Goal: Answer question/provide support: Answer question/provide support

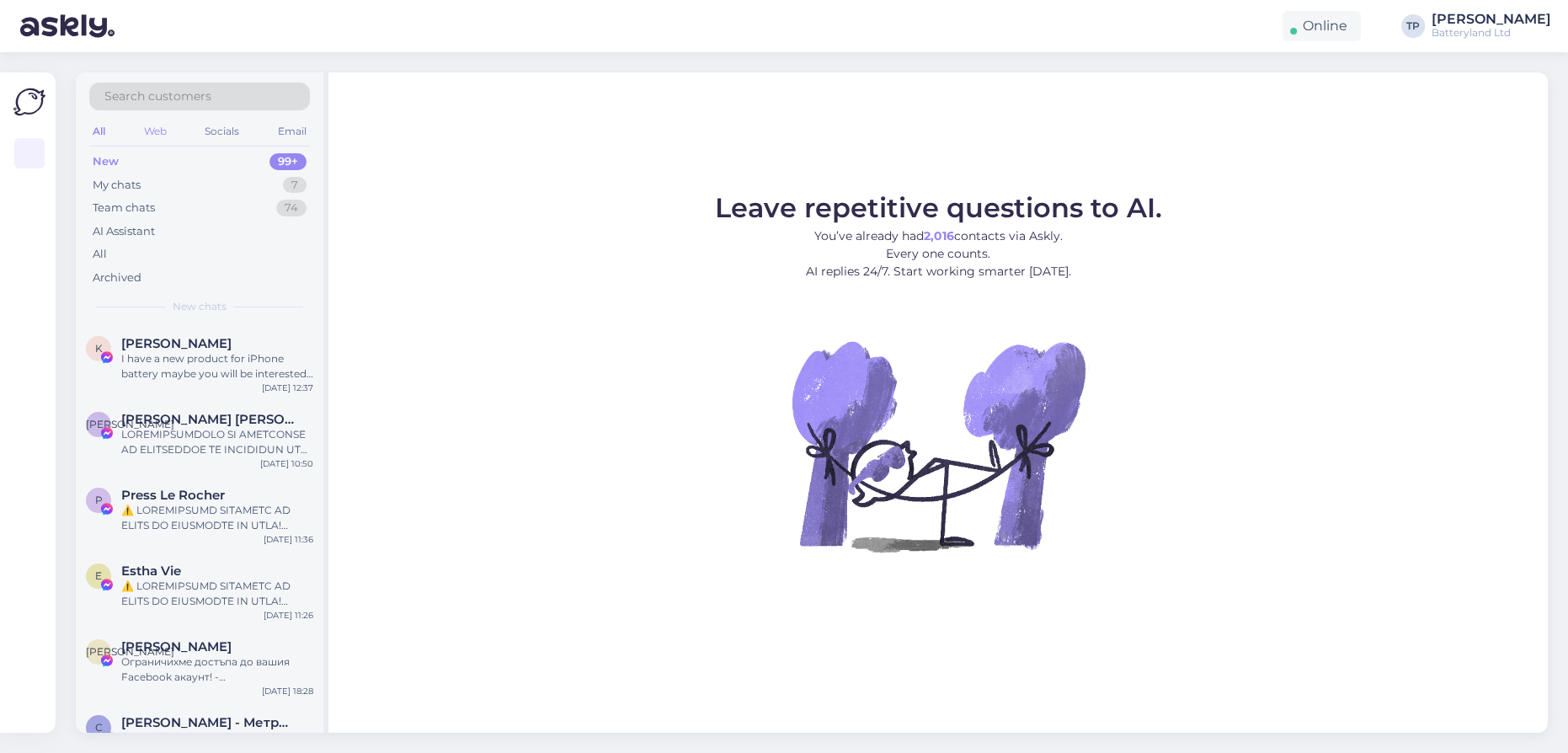
click at [160, 127] on div "Web" at bounding box center [156, 131] width 30 height 22
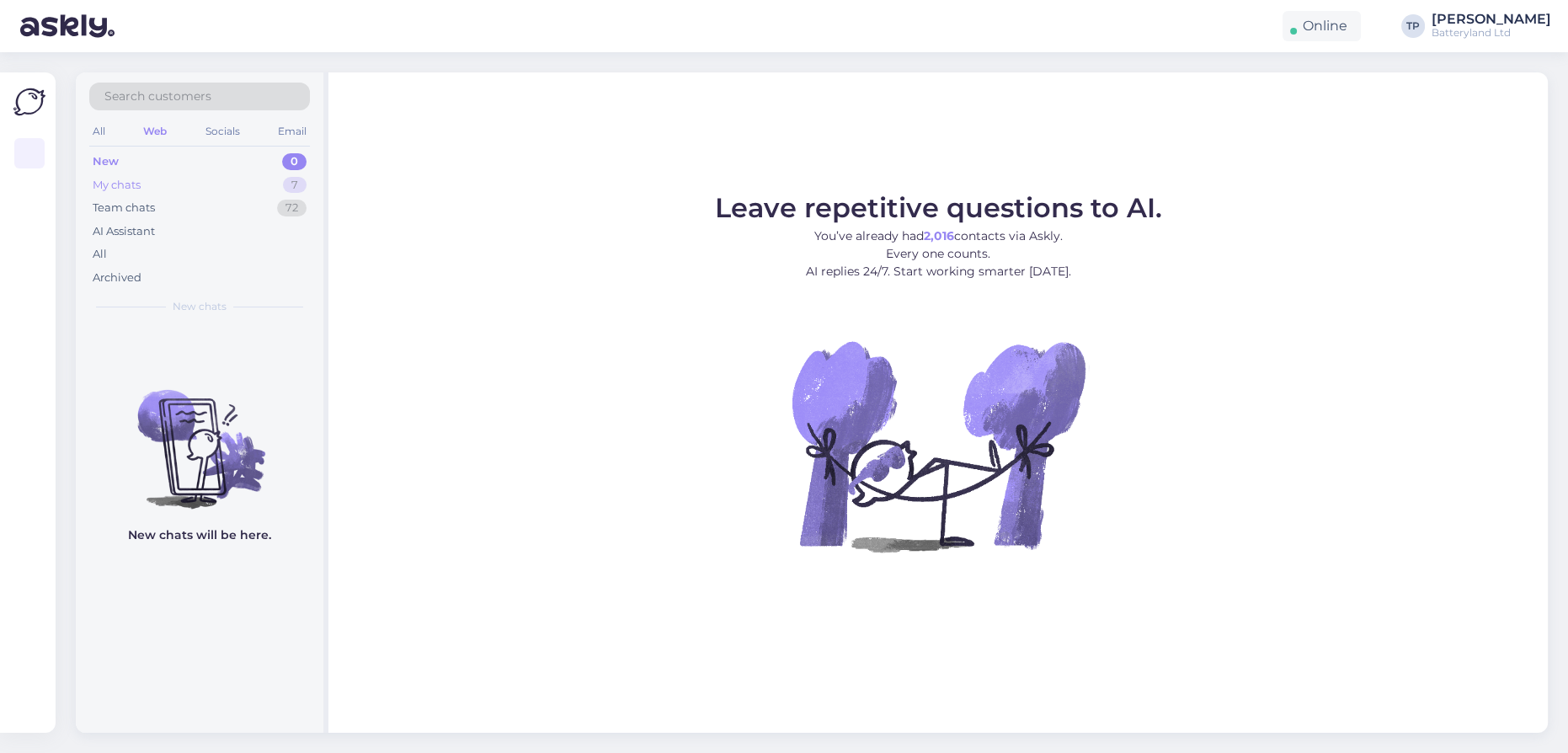
click at [181, 185] on div "My chats 7" at bounding box center [200, 185] width 221 height 23
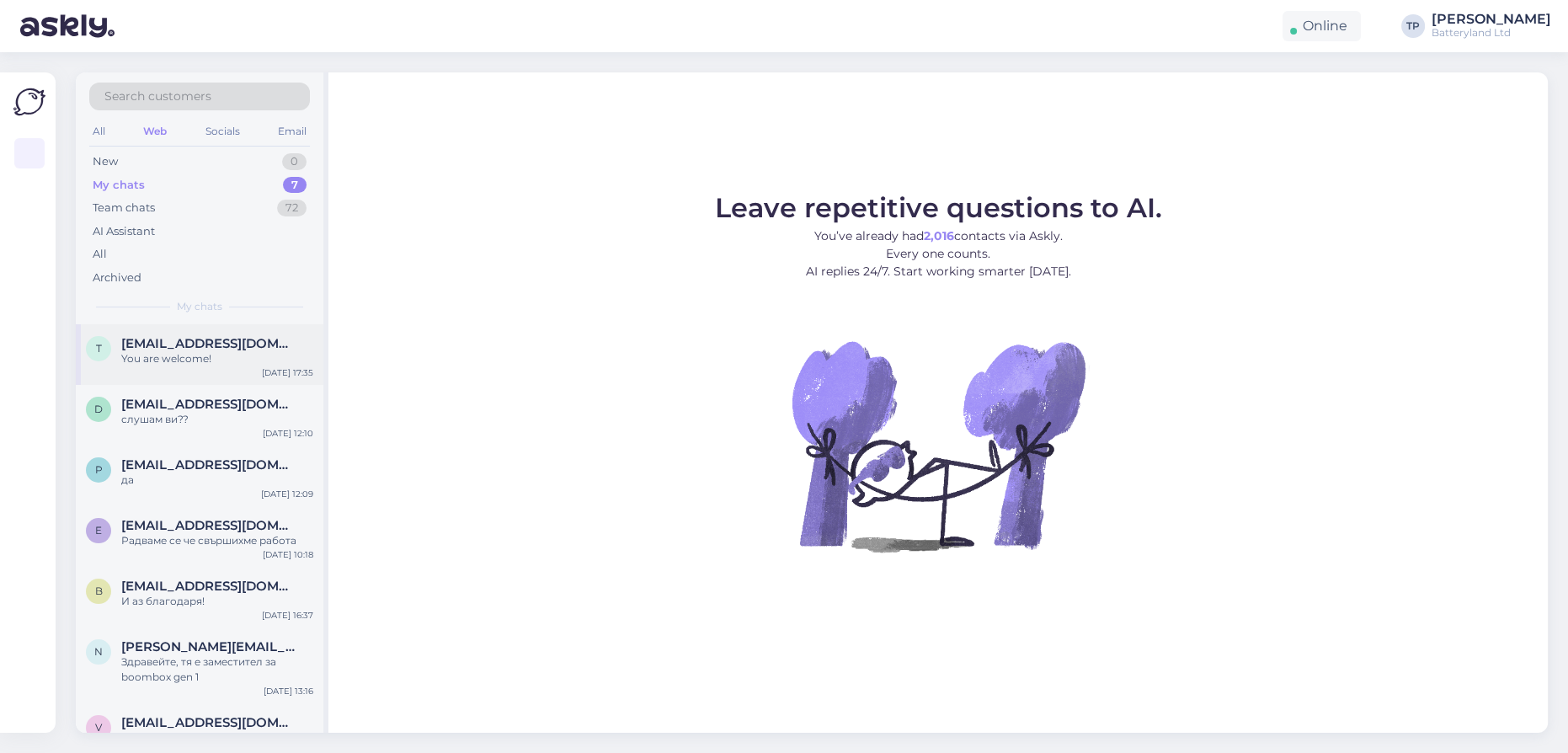
click at [207, 338] on span "[EMAIL_ADDRESS][DOMAIN_NAME]" at bounding box center [209, 343] width 176 height 15
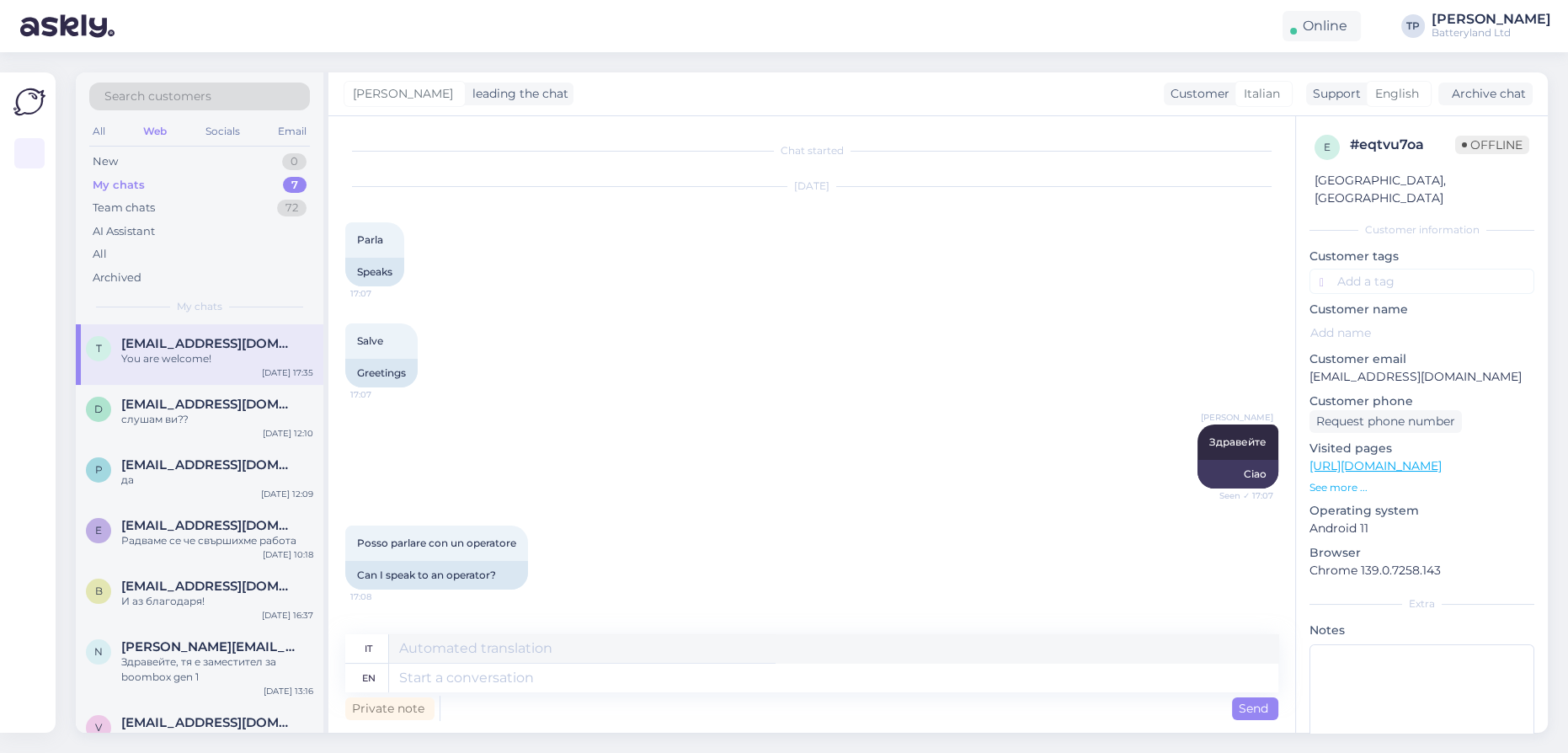
scroll to position [4582, 0]
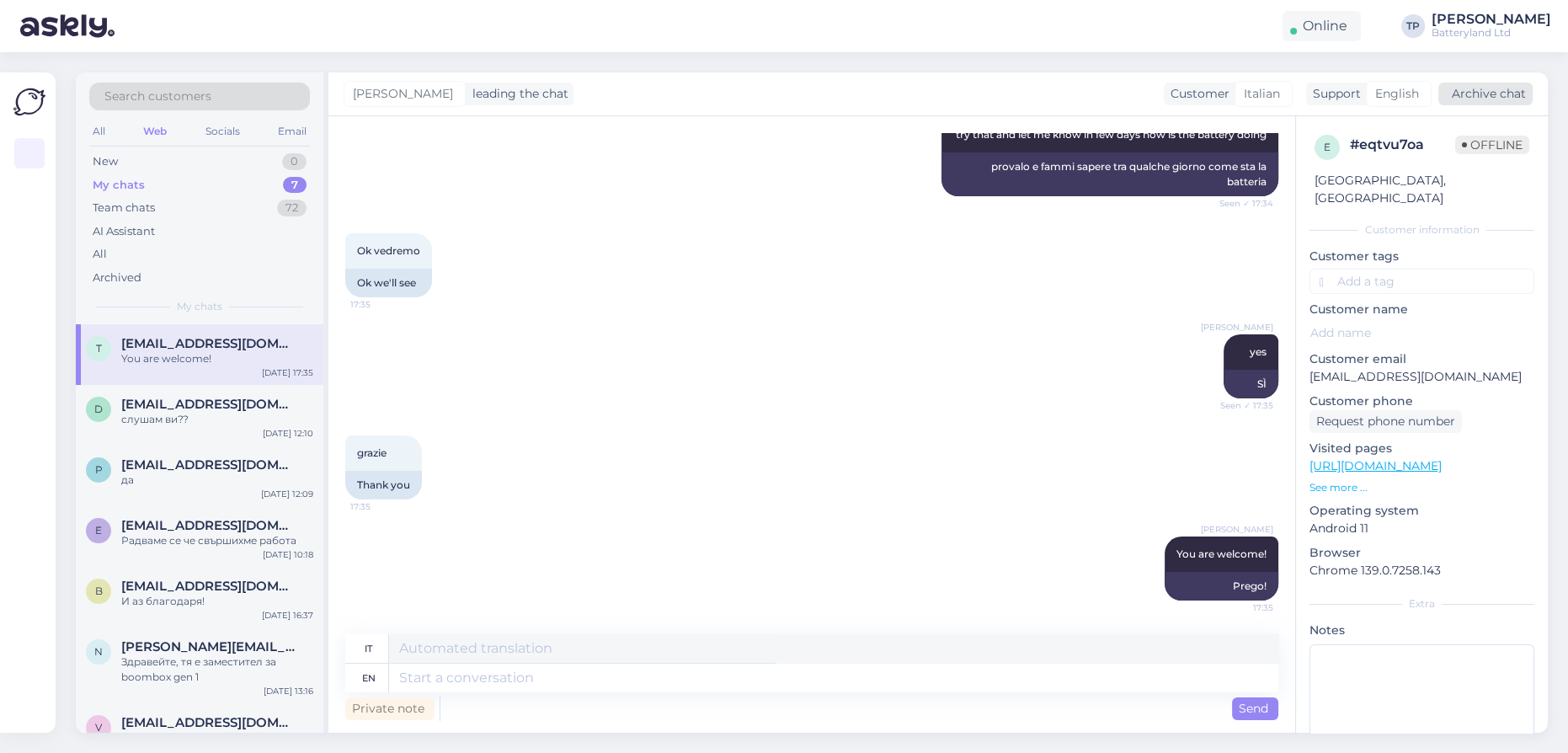
click at [1507, 90] on div "Archive chat" at bounding box center [1485, 94] width 95 height 23
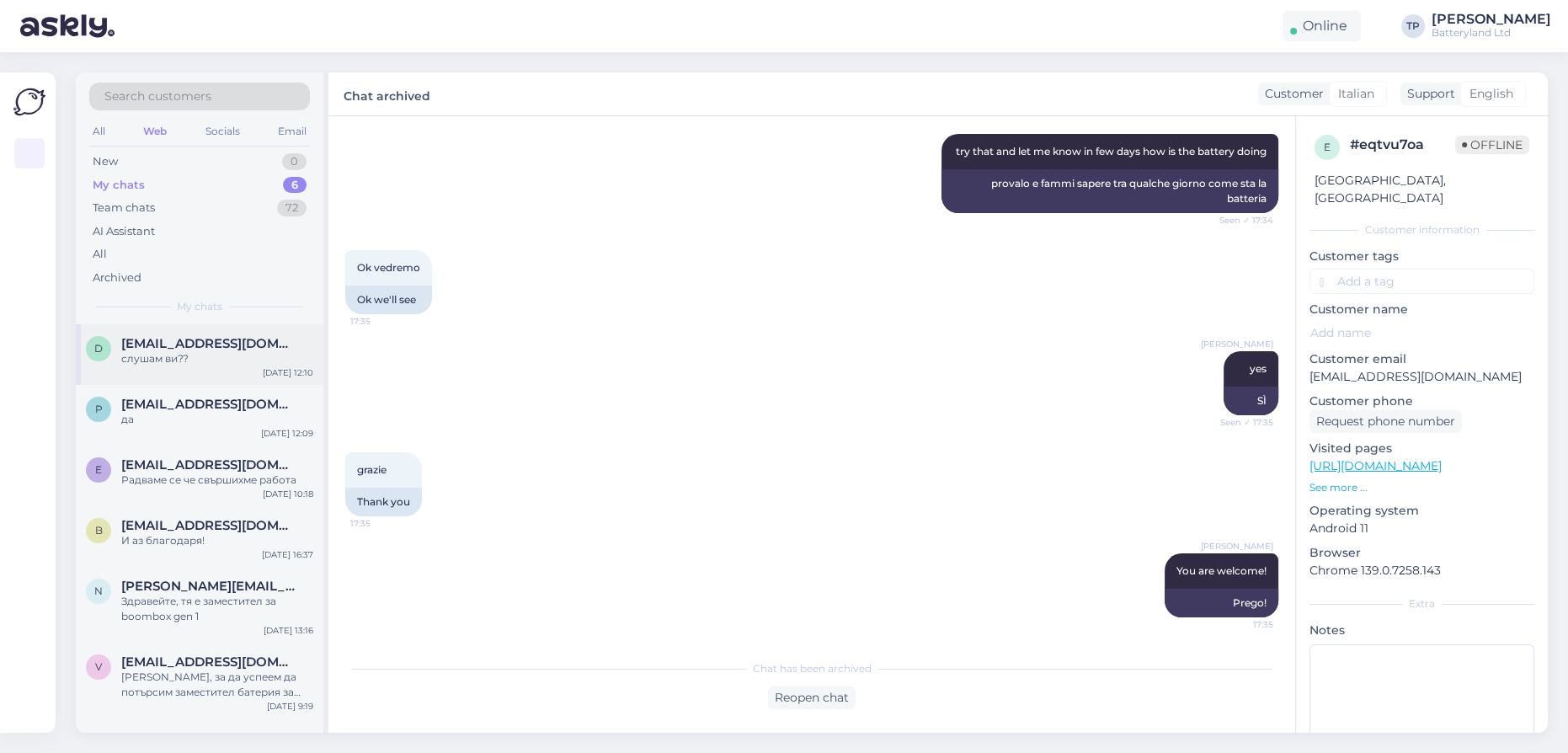
click at [118, 340] on div "d [EMAIL_ADDRESS][DOMAIN_NAME] слушам ви??" at bounding box center [200, 351] width 228 height 30
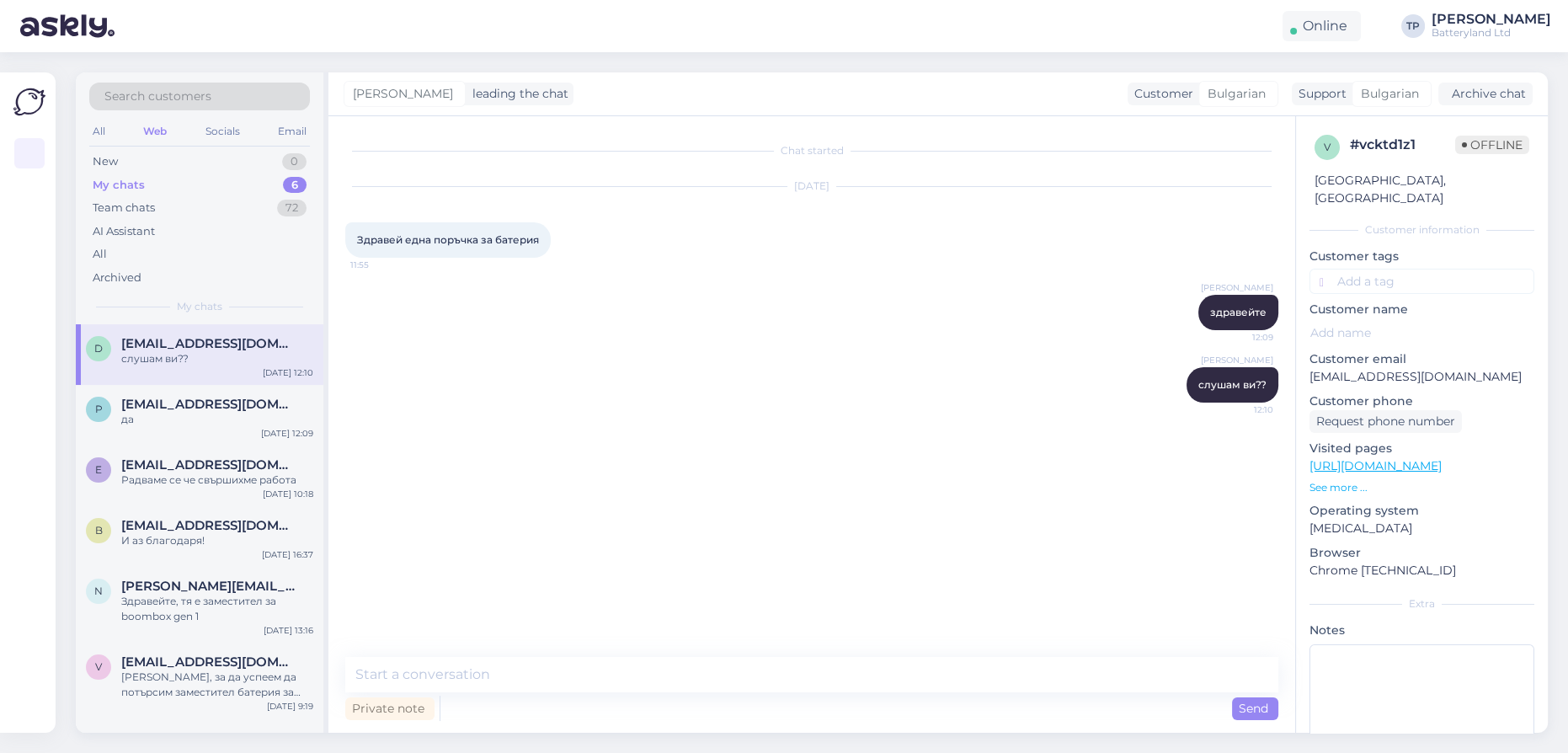
scroll to position [0, 0]
click at [1475, 100] on div "Archive chat" at bounding box center [1485, 94] width 95 height 23
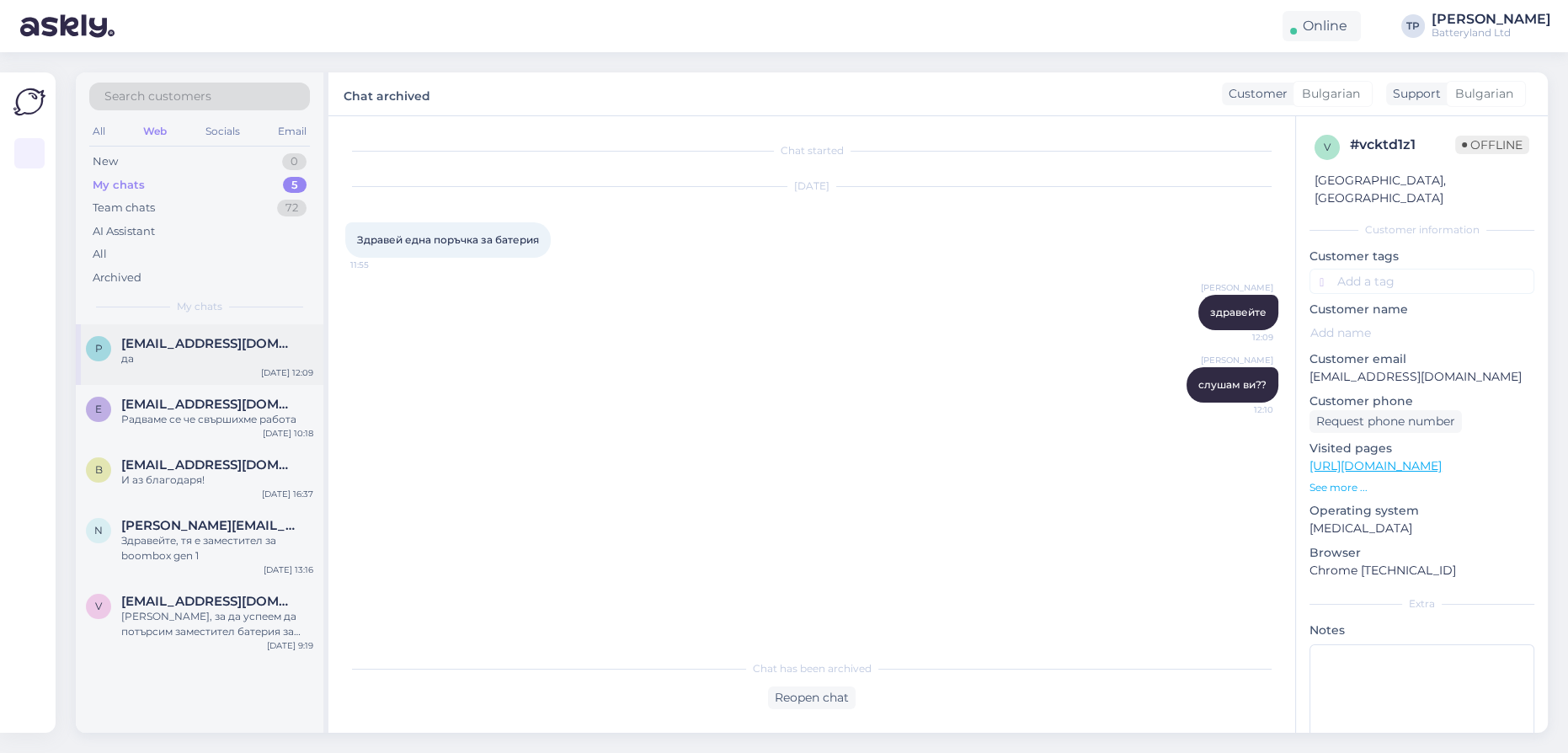
click at [220, 370] on div "p [EMAIL_ADDRESS][DOMAIN_NAME] да [DATE] 12:09" at bounding box center [199, 355] width 248 height 61
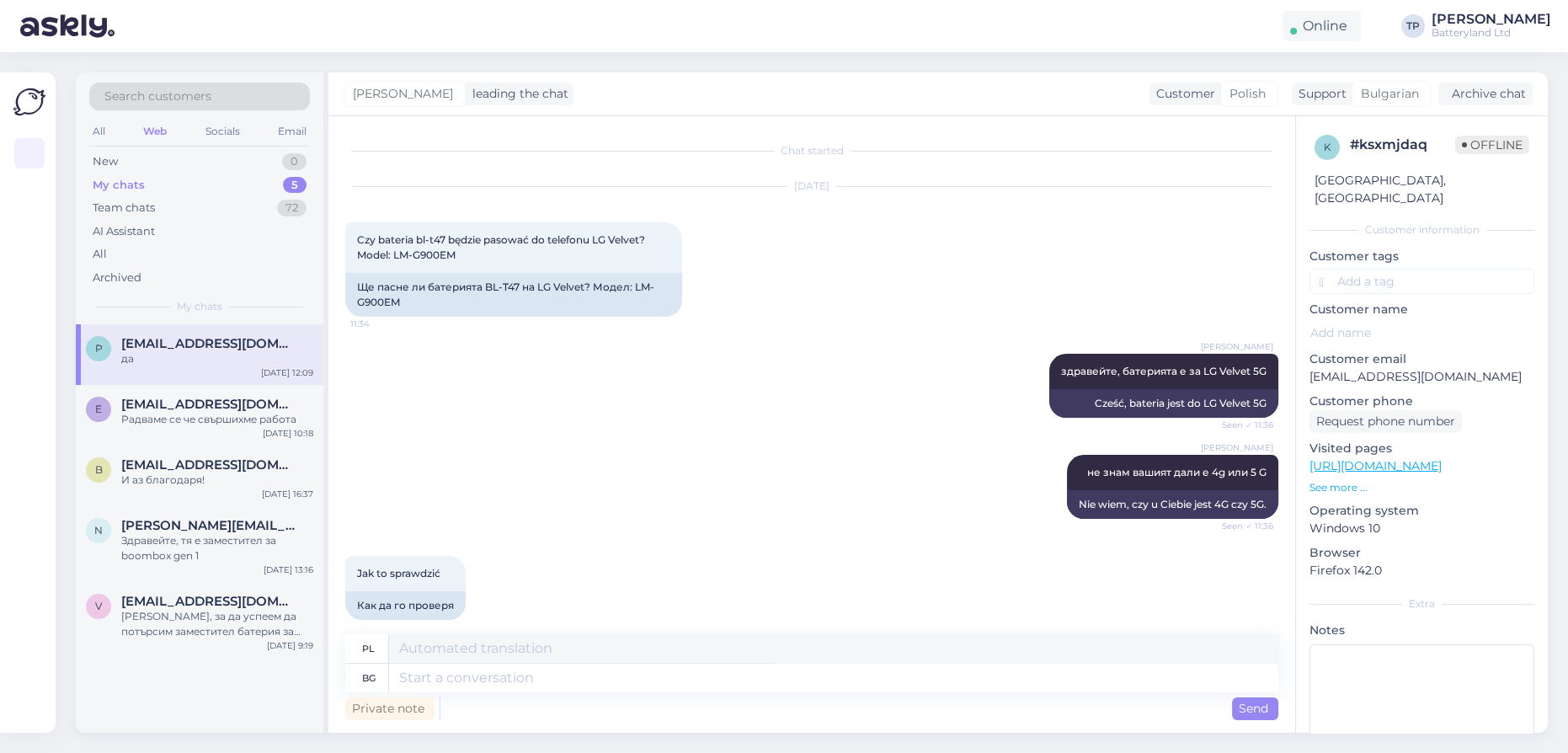
scroll to position [888, 0]
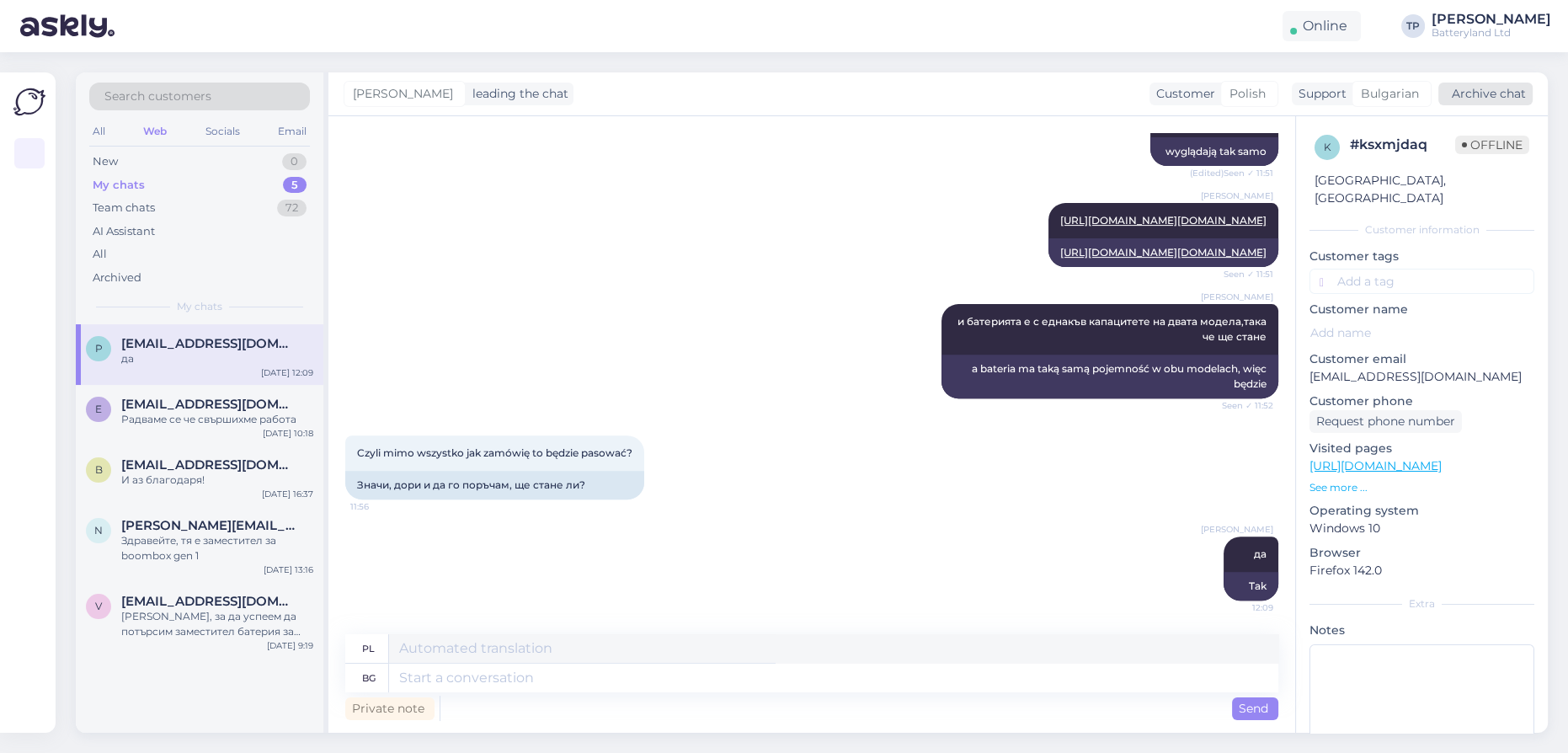
click at [1487, 97] on div "Archive chat" at bounding box center [1485, 94] width 95 height 23
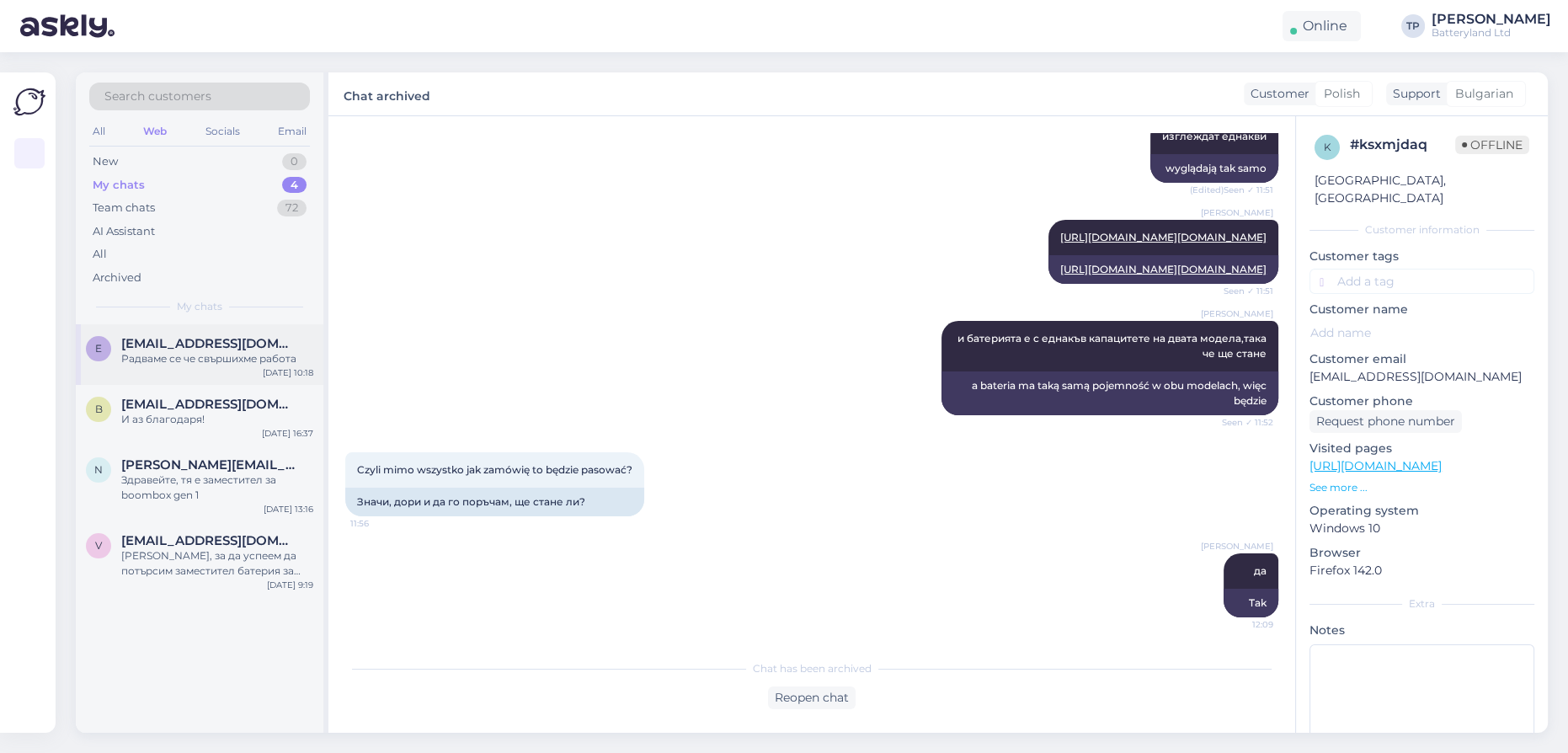
click at [164, 347] on span "[EMAIL_ADDRESS][DOMAIN_NAME]" at bounding box center [209, 343] width 176 height 15
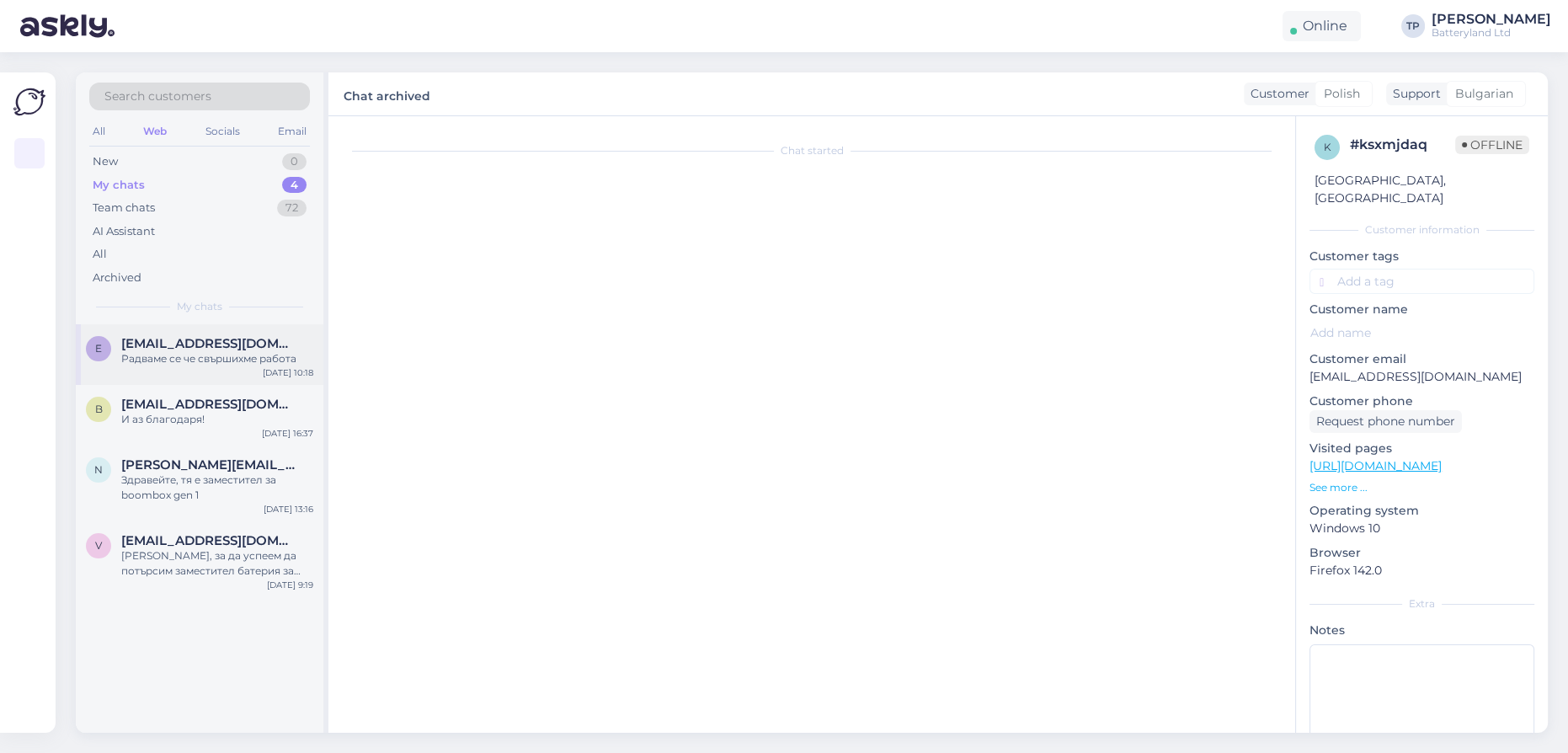
scroll to position [3561, 0]
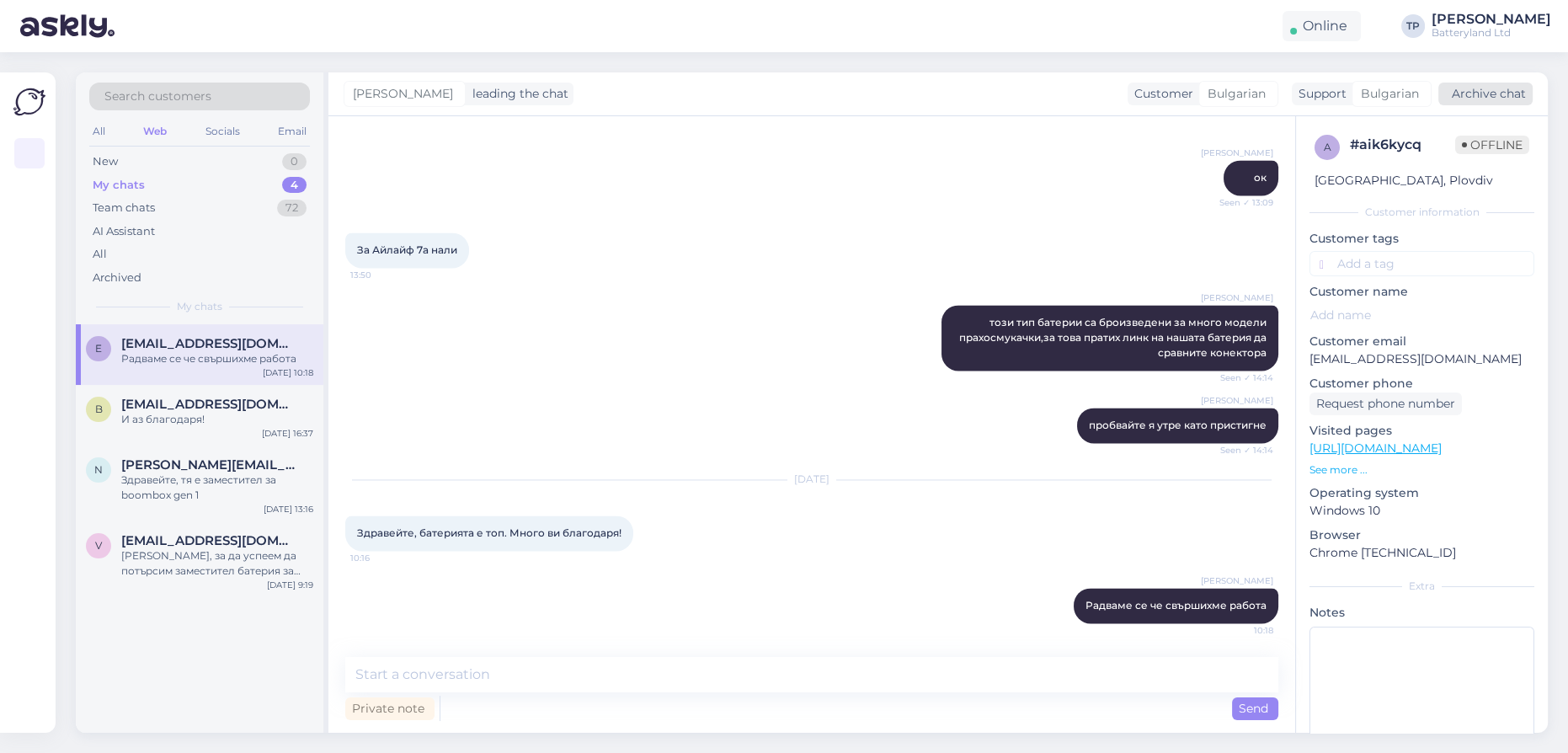
click at [1479, 95] on div "Archive chat" at bounding box center [1485, 94] width 95 height 23
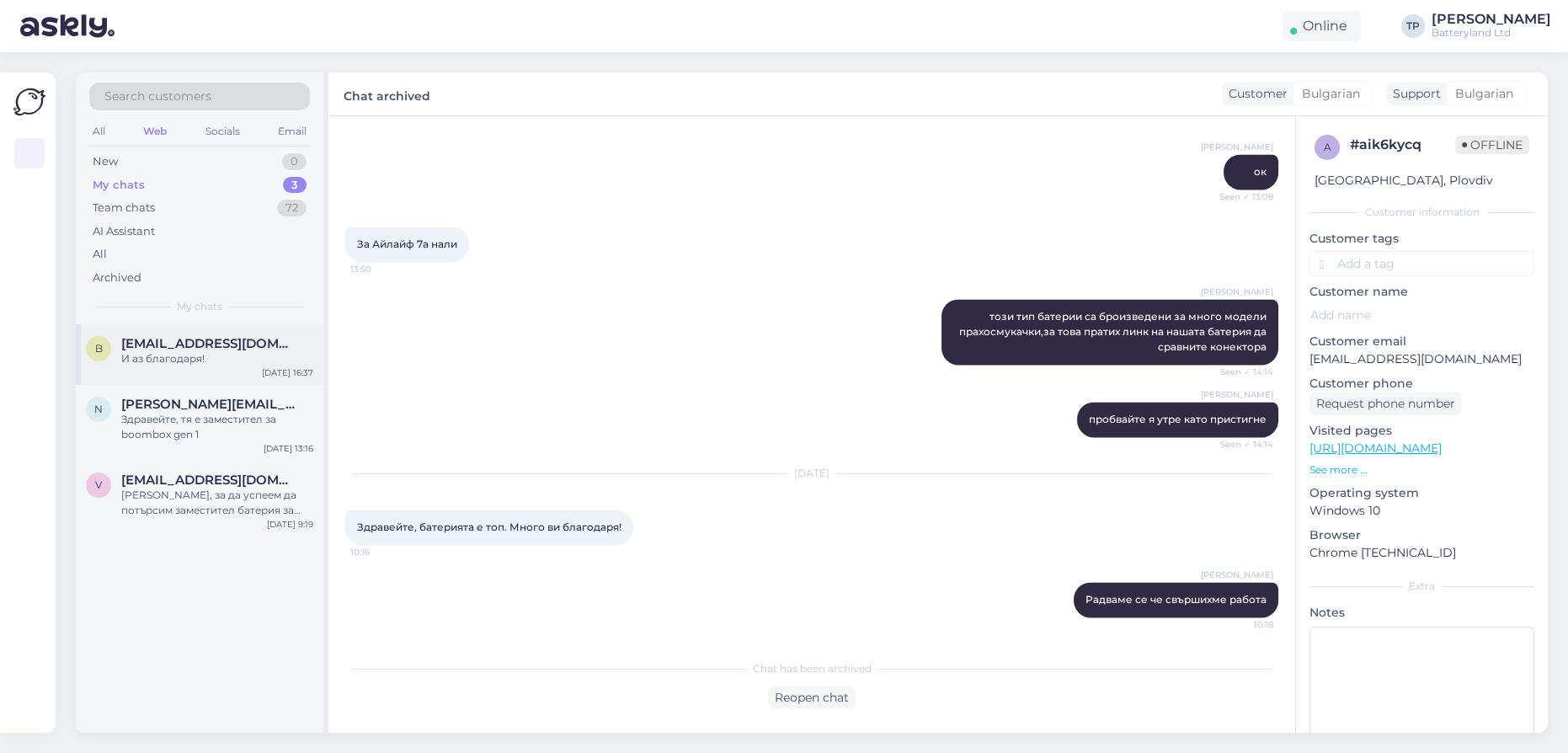
click at [230, 347] on span "[EMAIL_ADDRESS][DOMAIN_NAME]" at bounding box center [209, 343] width 176 height 15
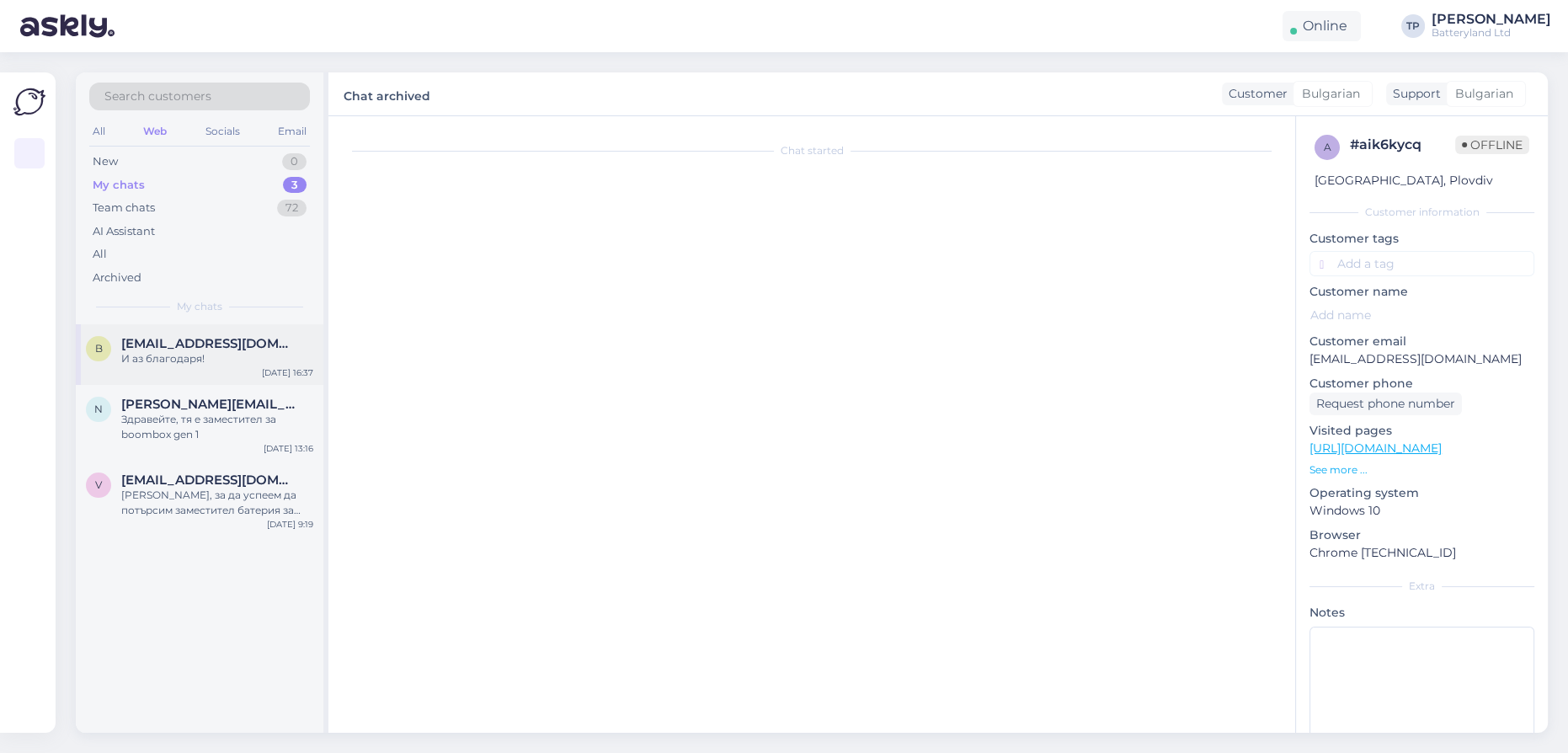
scroll to position [640, 0]
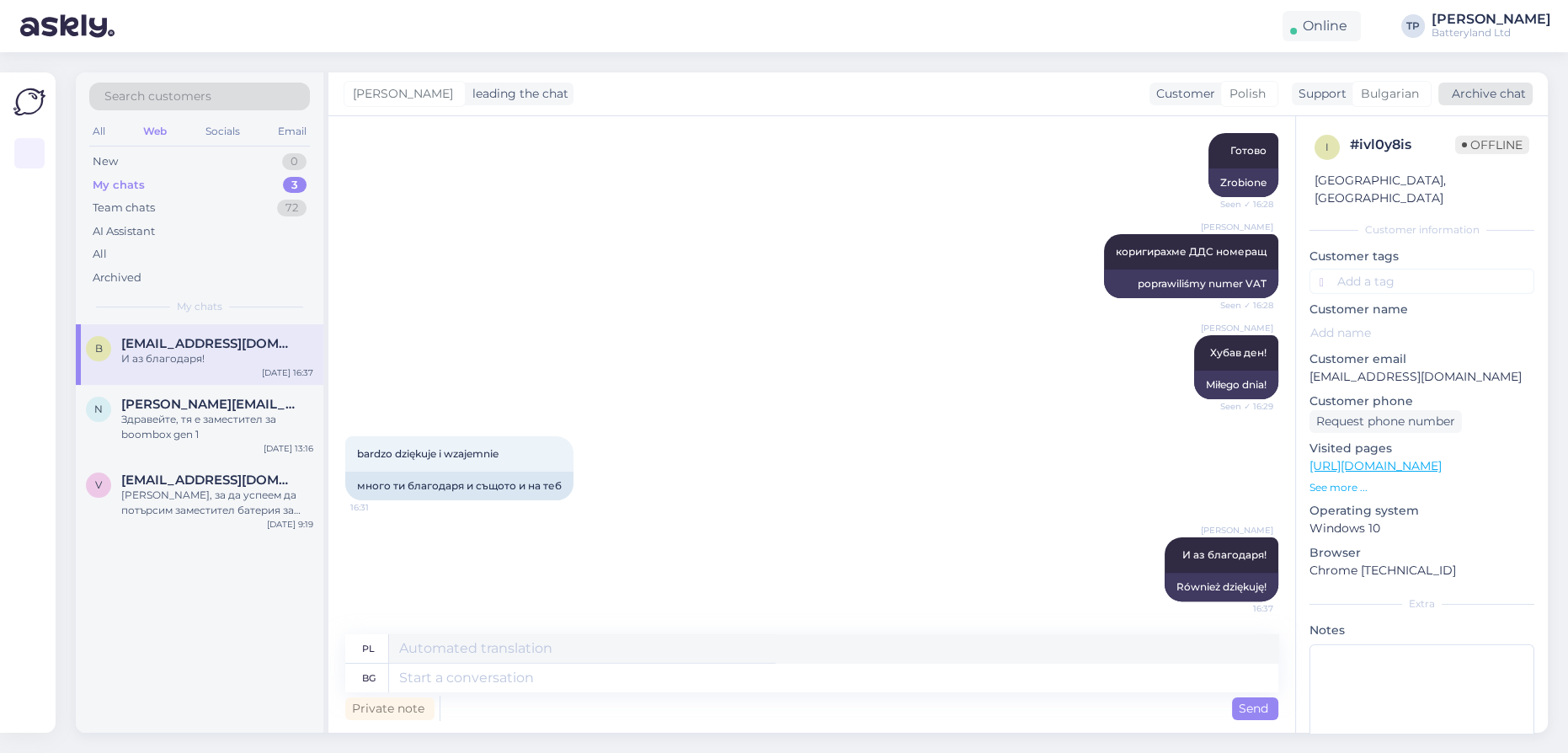
drag, startPoint x: 1493, startPoint y: 92, endPoint x: 867, endPoint y: 192, distance: 633.9
click at [1492, 92] on div "Archive chat" at bounding box center [1485, 94] width 95 height 23
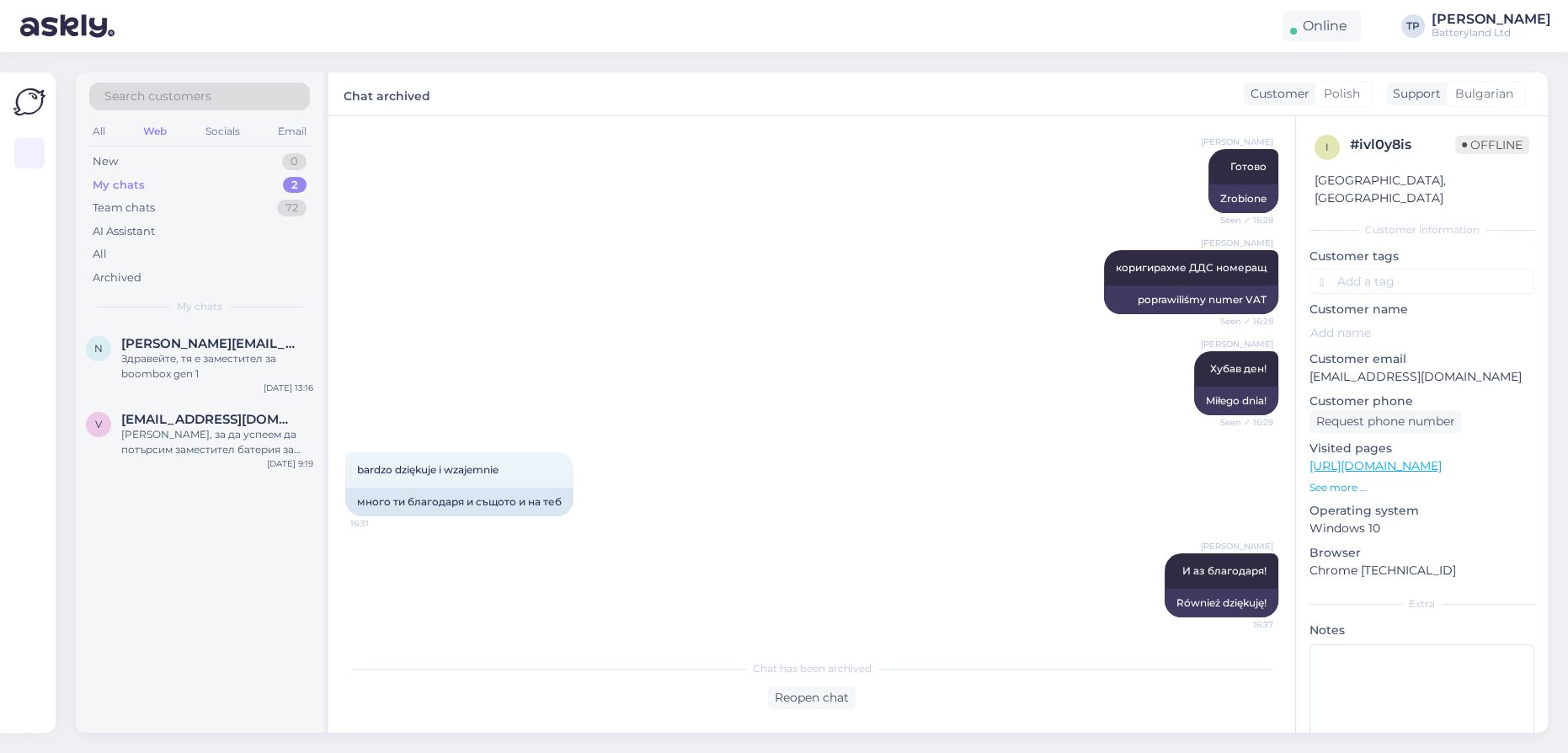
scroll to position [624, 0]
click at [227, 338] on span "[PERSON_NAME][EMAIL_ADDRESS][DOMAIN_NAME]" at bounding box center [209, 343] width 176 height 15
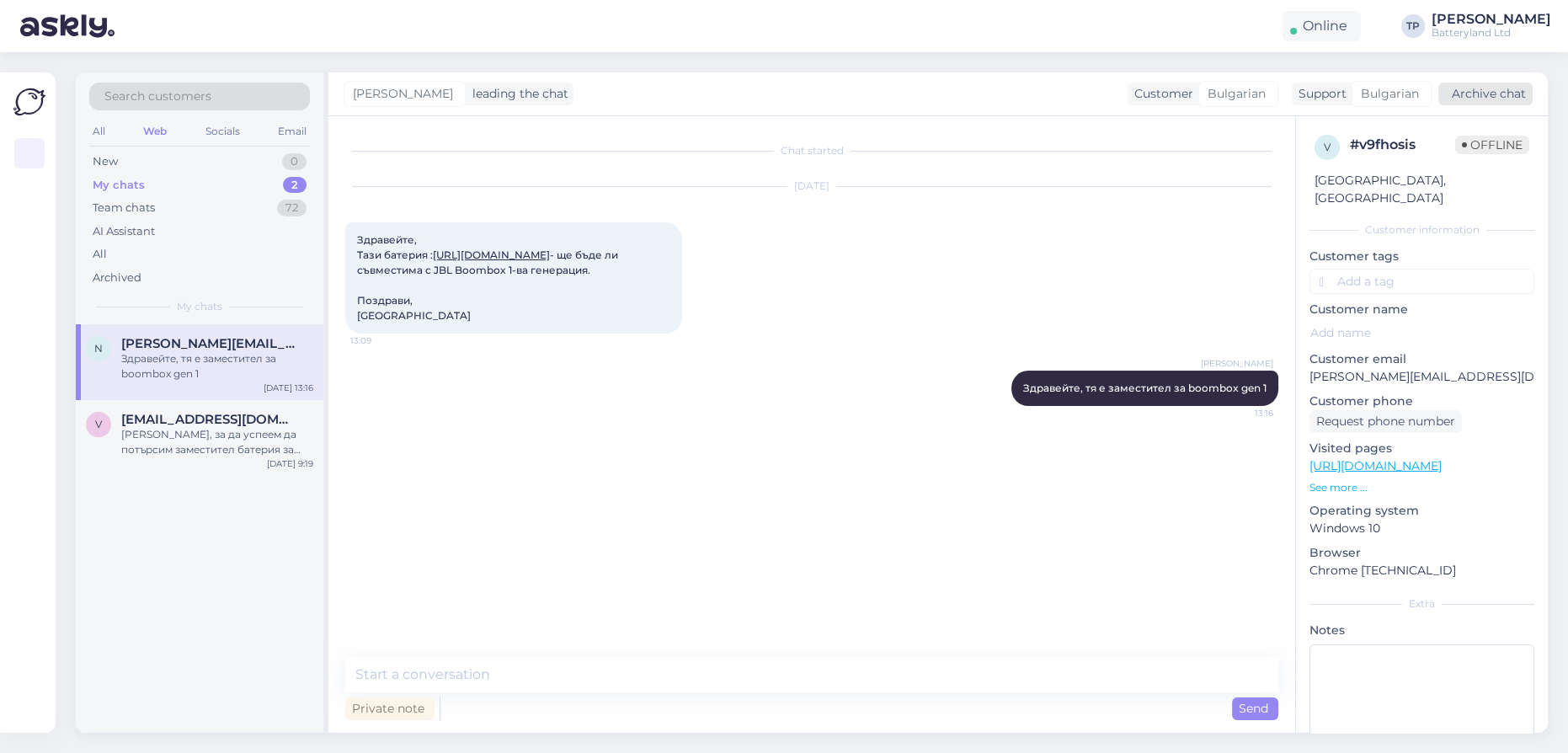
click at [1466, 87] on div "Archive chat" at bounding box center [1485, 94] width 95 height 23
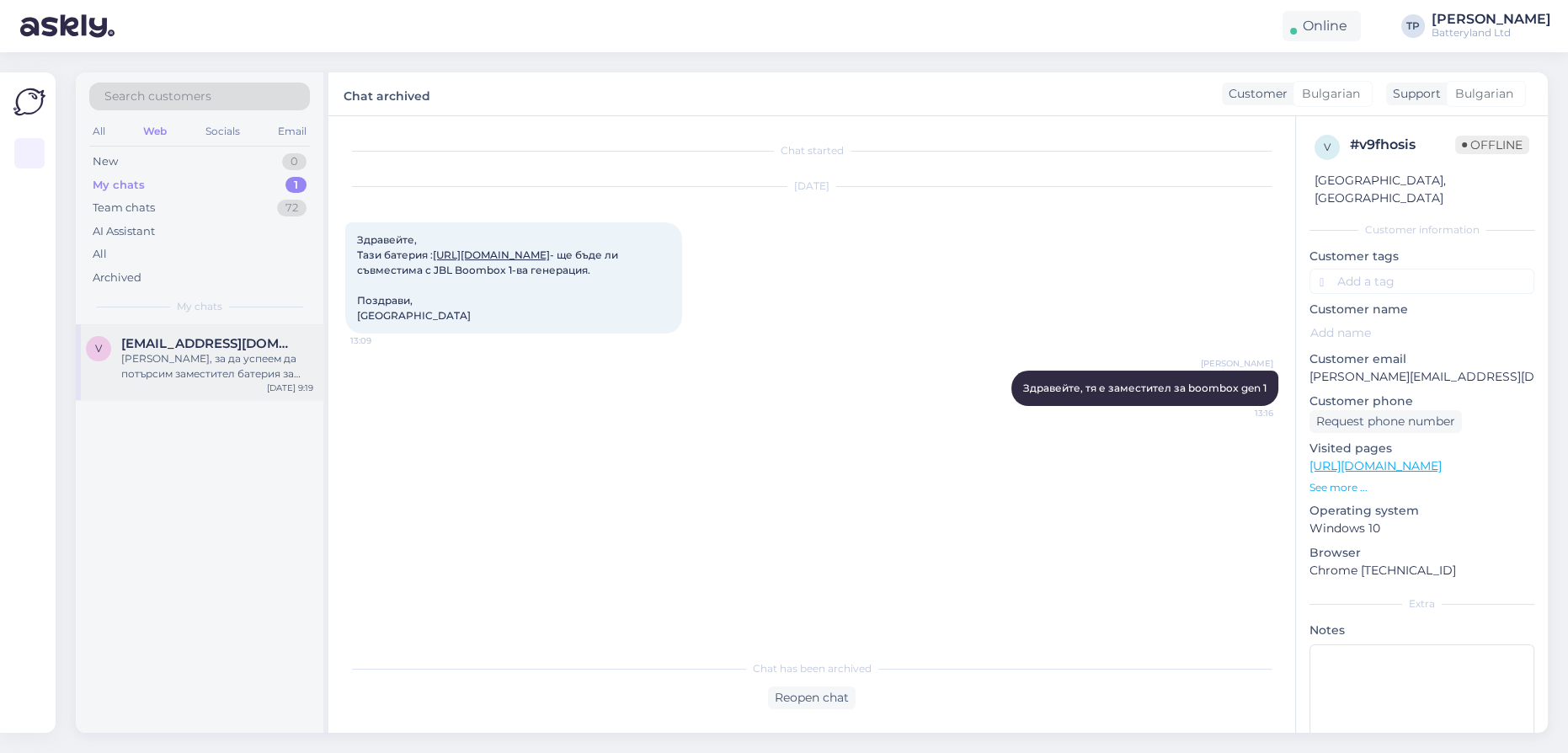
drag, startPoint x: 233, startPoint y: 354, endPoint x: 224, endPoint y: 349, distance: 10.3
click at [234, 354] on div "[EMAIL_ADDRESS][DOMAIN_NAME] [PERSON_NAME], за да успеем да потърсим заместител…" at bounding box center [217, 359] width 192 height 45
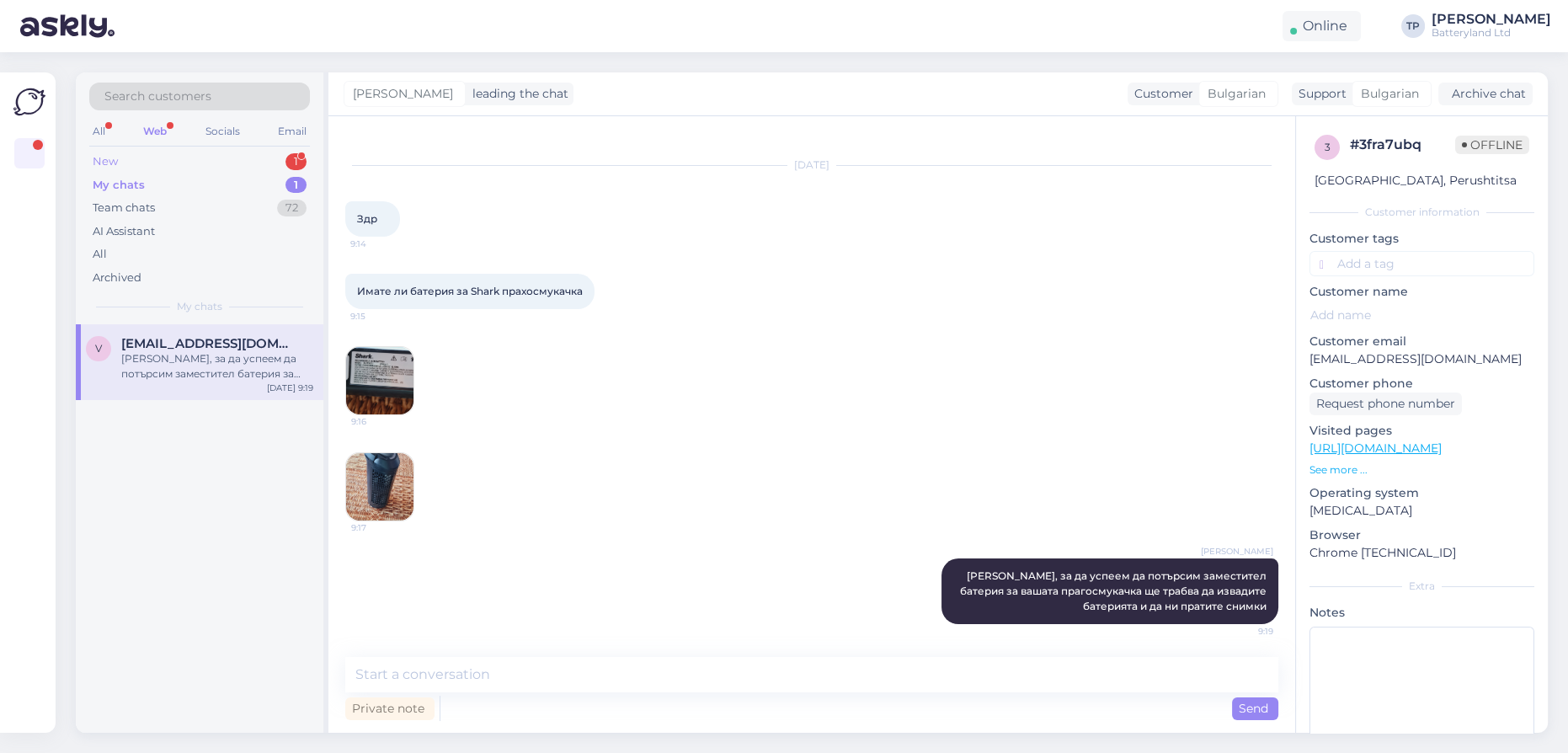
click at [235, 152] on div "New 1" at bounding box center [200, 161] width 221 height 23
click at [225, 353] on div "[EMAIL_ADDRESS][DOMAIN_NAME] 2 2290" at bounding box center [217, 351] width 192 height 30
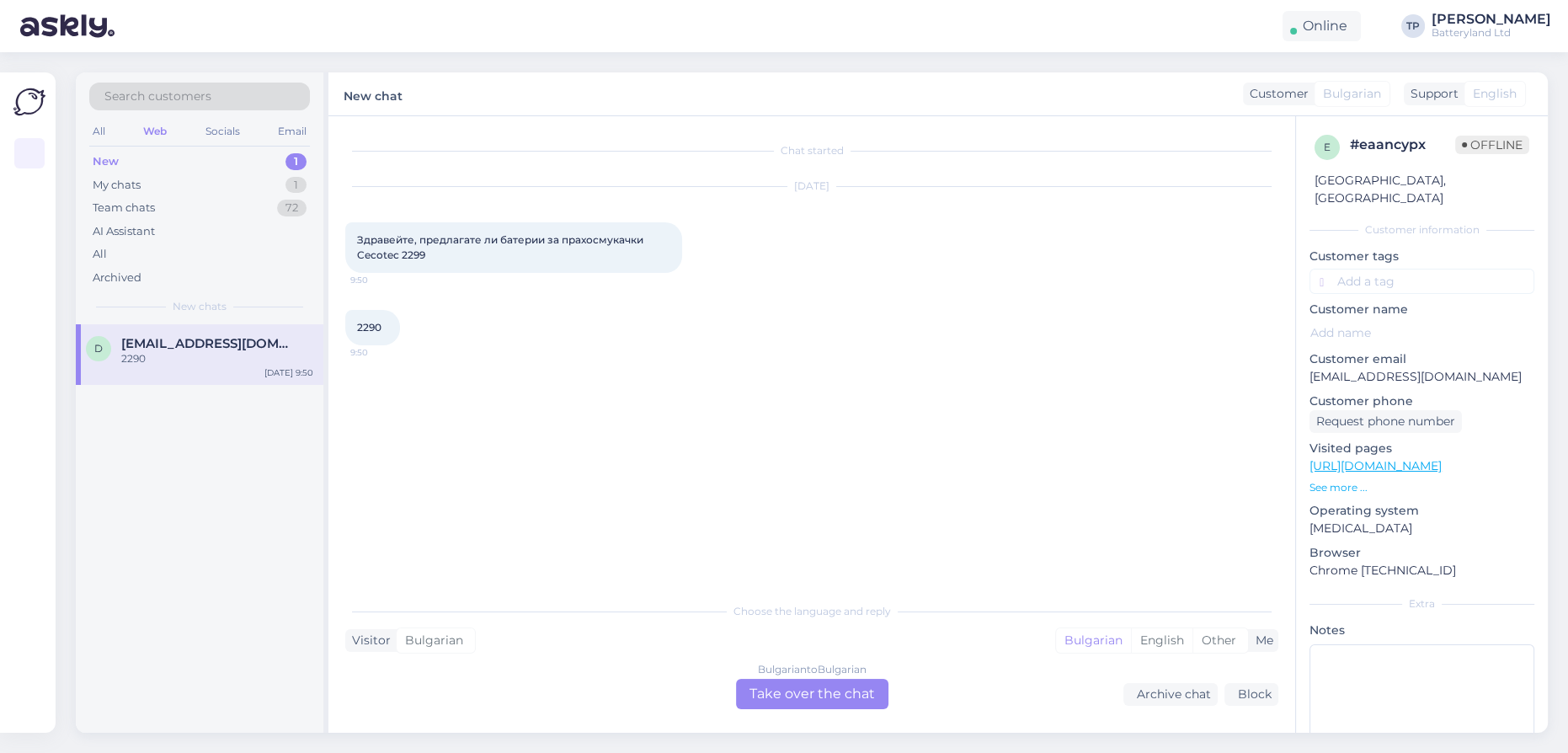
scroll to position [0, 0]
click at [790, 690] on div "Bulgarian to Bulgarian Take over the chat" at bounding box center [812, 694] width 152 height 30
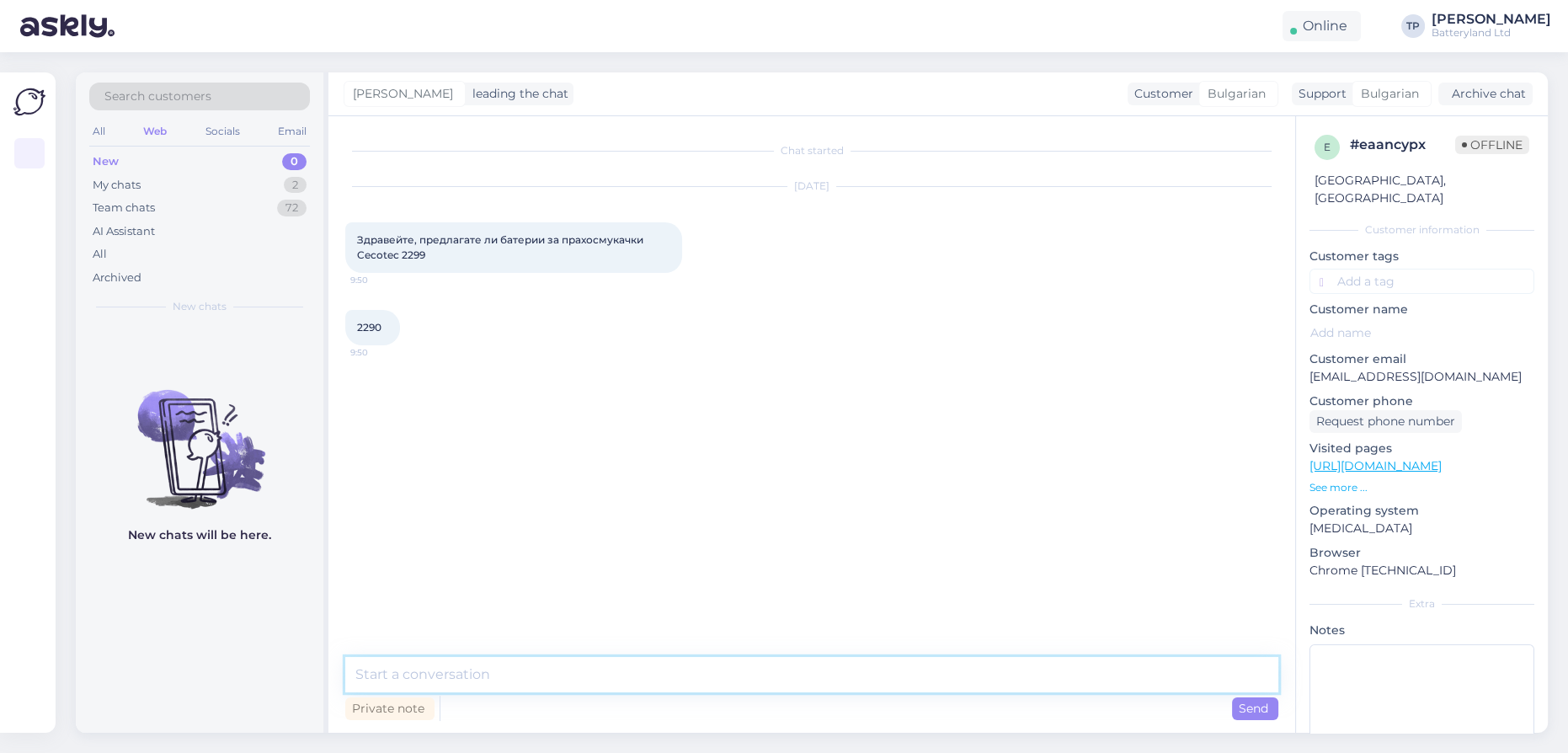
click at [502, 677] on textarea at bounding box center [811, 675] width 933 height 36
type textarea "Z"
click at [502, 677] on textarea "Z" at bounding box center [811, 675] width 933 height 36
type textarea "Здравейте, трябва ни снимка на батерията и кабела с конектора"
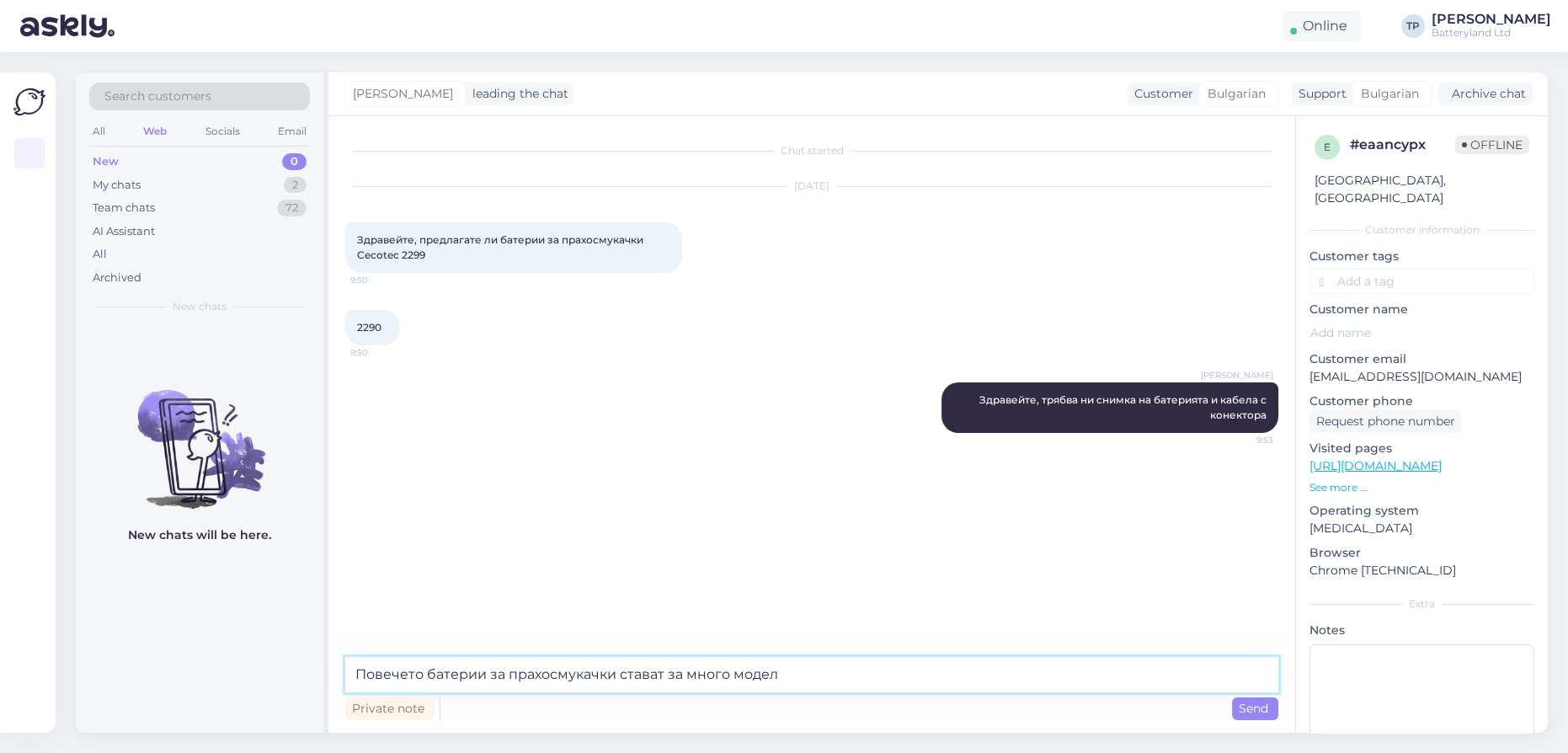
type textarea "Повечето батерии за прахосмукачки стават за много модели"
